Goal: Task Accomplishment & Management: Use online tool/utility

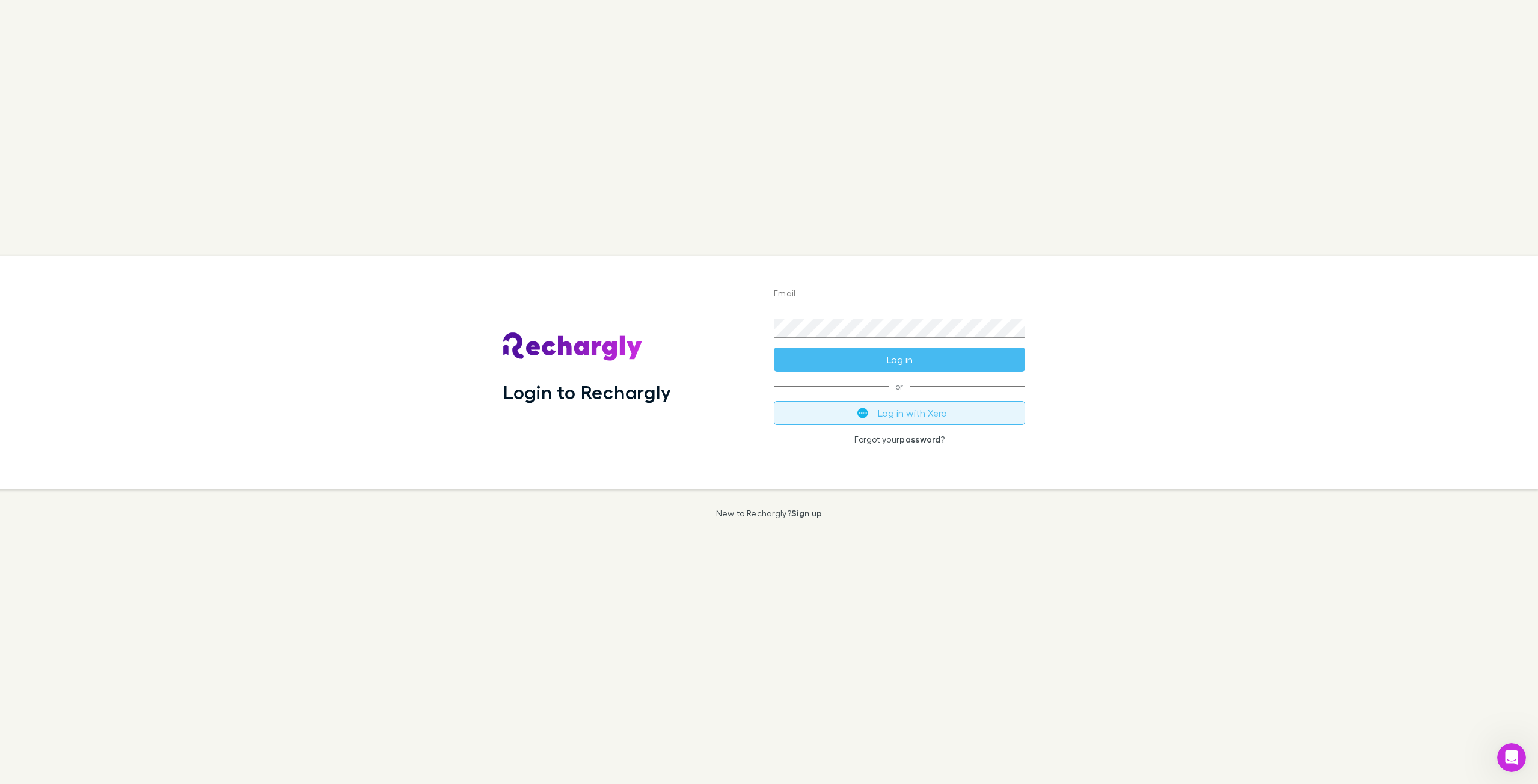
click at [892, 413] on button "Log in with Xero" at bounding box center [900, 413] width 251 height 24
